Goal: Find specific page/section: Find specific page/section

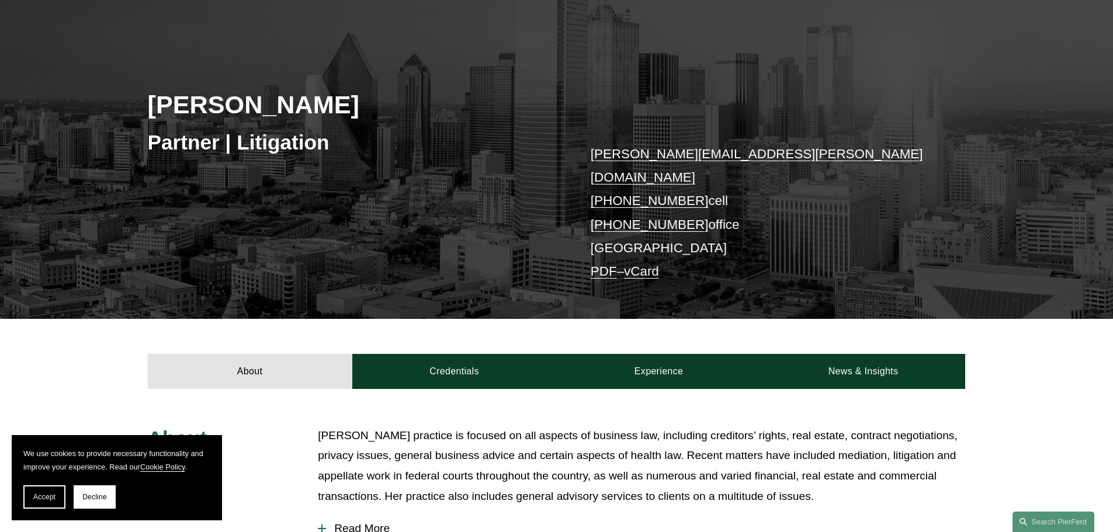
scroll to position [117, 0]
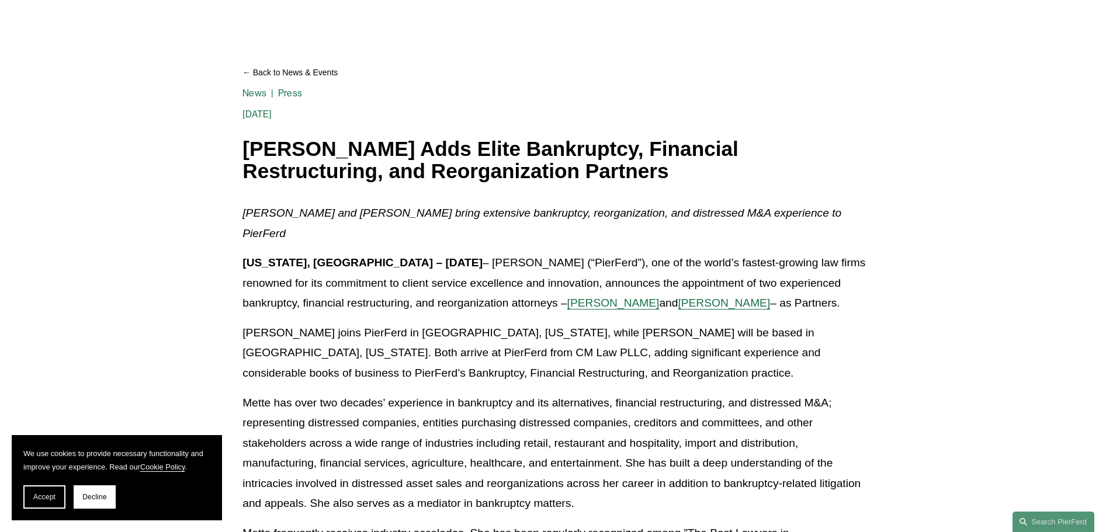
scroll to position [175, 0]
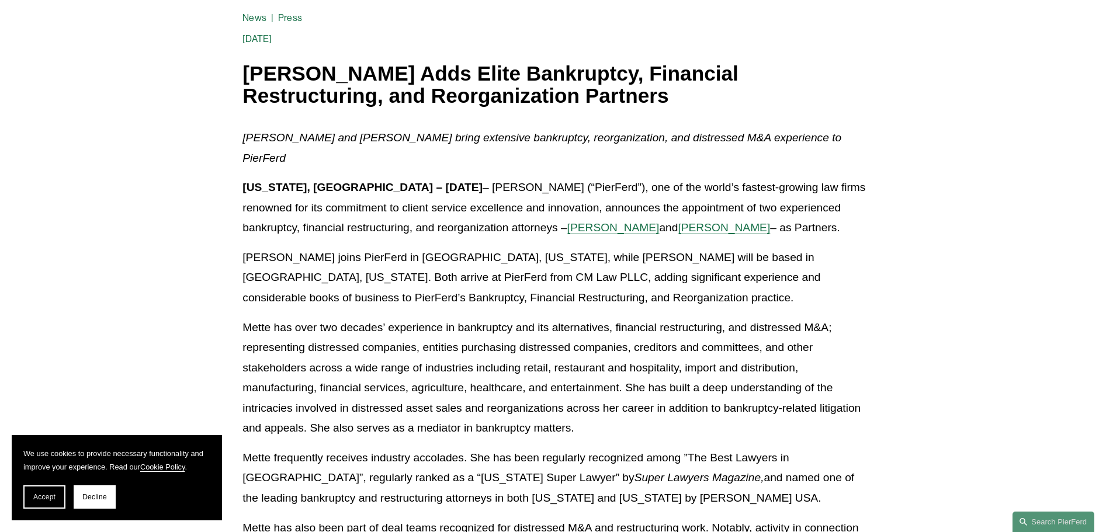
click at [678, 221] on span "[PERSON_NAME]" at bounding box center [724, 227] width 92 height 12
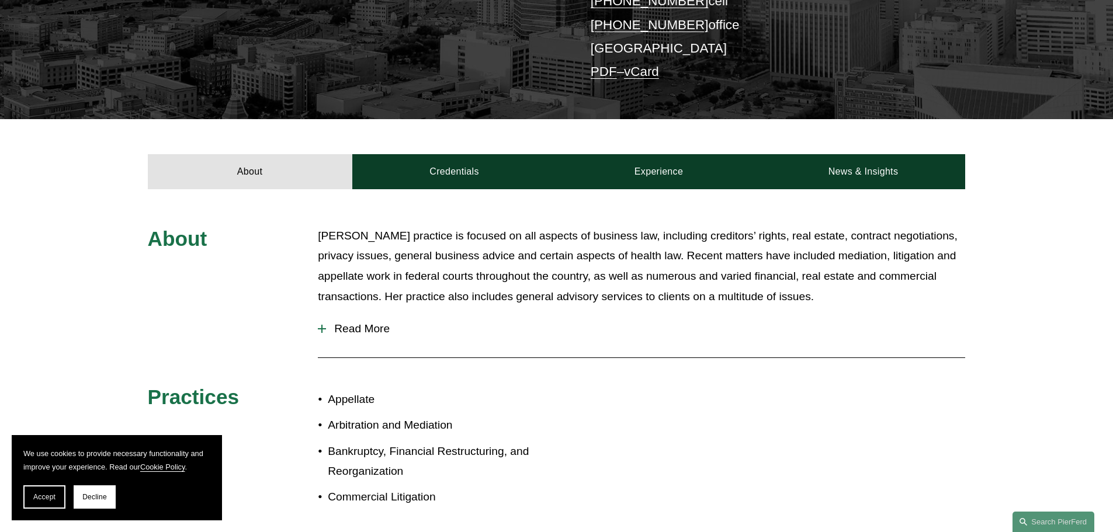
scroll to position [351, 0]
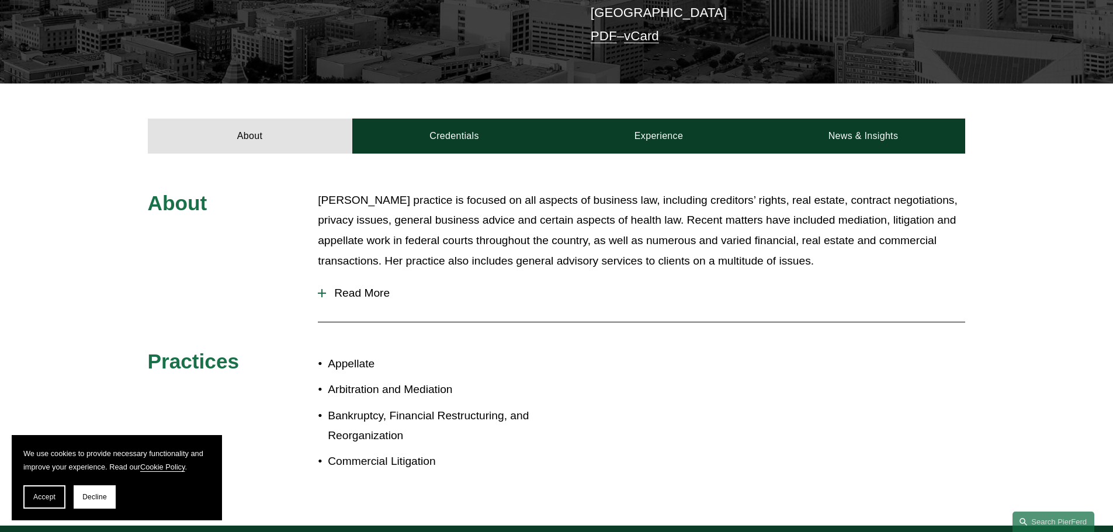
click at [356, 287] on span "Read More" at bounding box center [645, 293] width 639 height 13
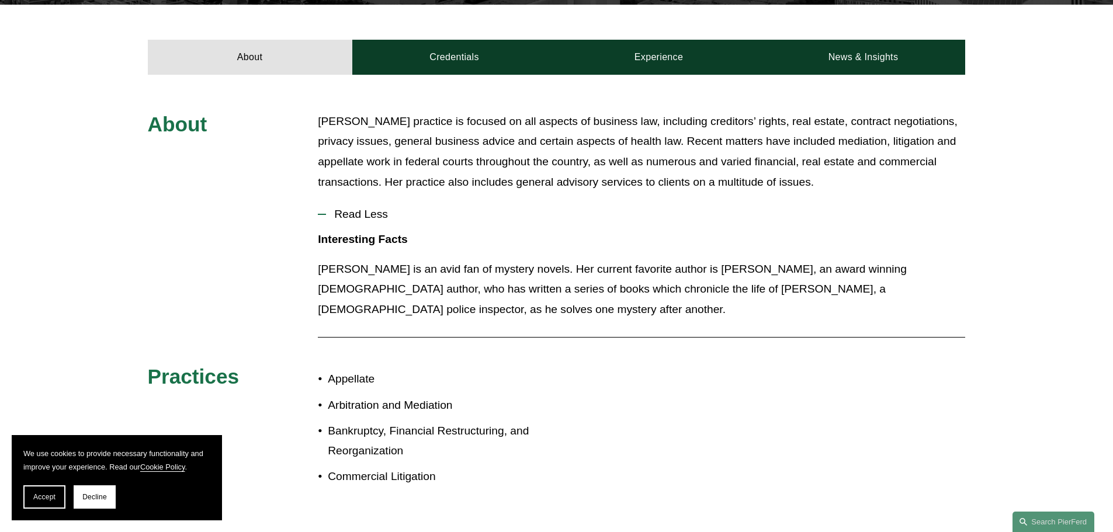
scroll to position [409, 0]
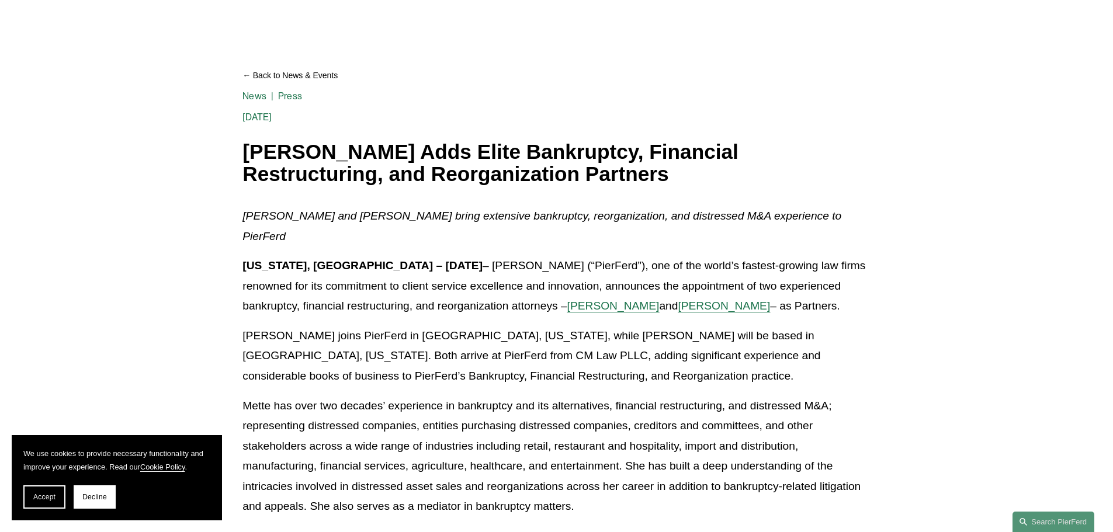
scroll to position [117, 0]
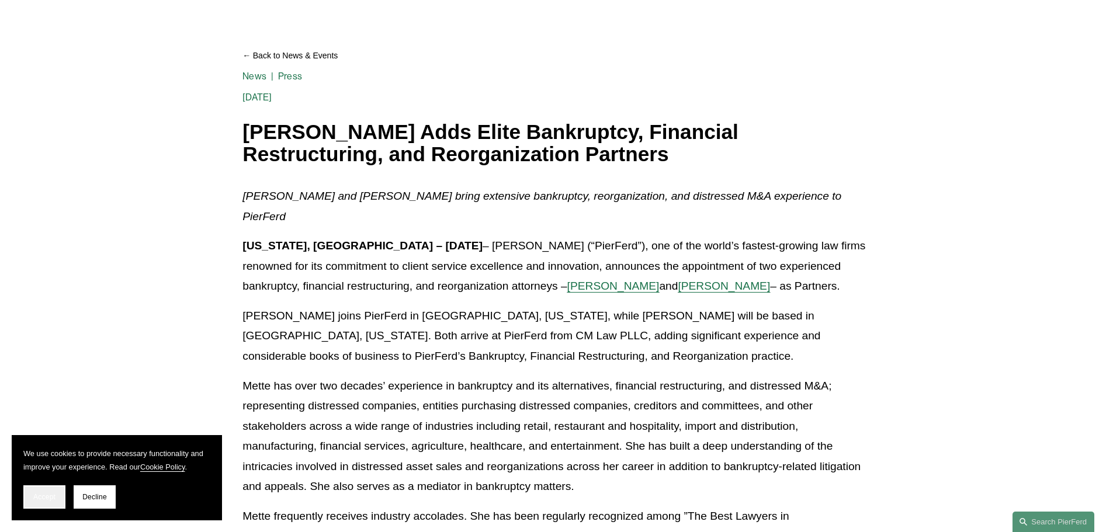
click at [44, 501] on button "Accept" at bounding box center [44, 497] width 42 height 23
